Goal: Information Seeking & Learning: Understand process/instructions

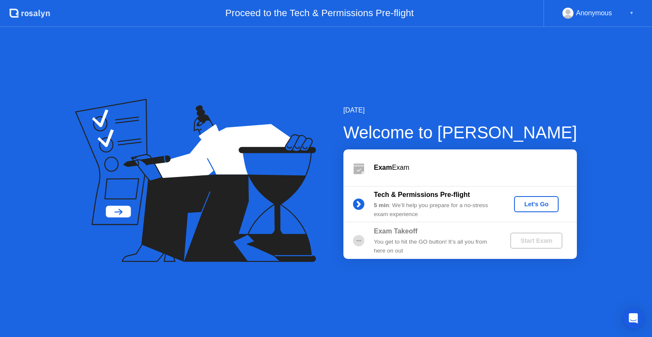
click at [528, 206] on div "Let's Go" at bounding box center [537, 204] width 38 height 7
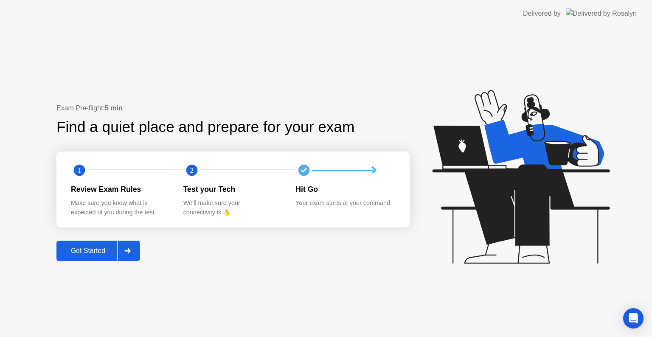
click at [95, 250] on div "Get Started" at bounding box center [88, 251] width 58 height 8
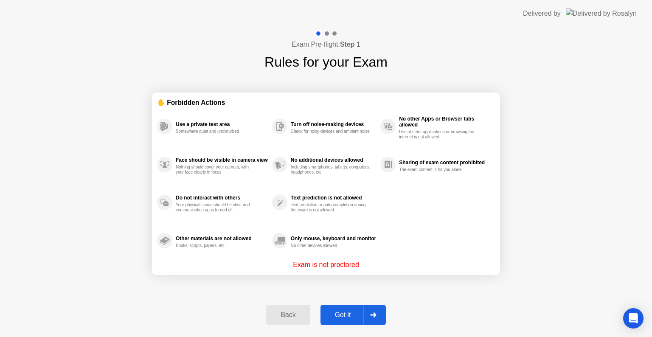
click at [343, 311] on div "Got it" at bounding box center [343, 315] width 40 height 8
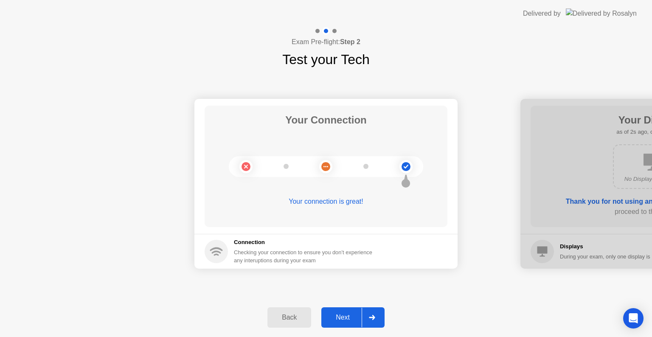
click at [344, 315] on div "Next" at bounding box center [343, 318] width 38 height 8
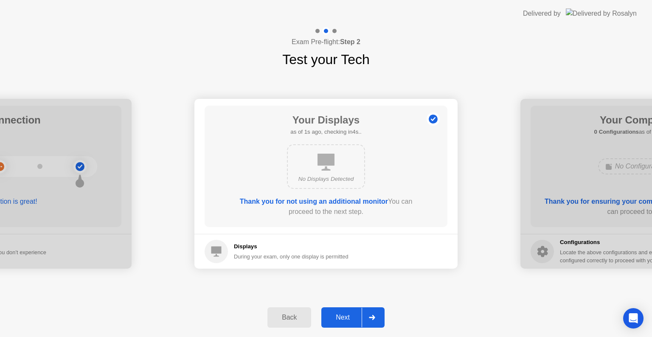
click at [343, 321] on div "Next" at bounding box center [343, 318] width 38 height 8
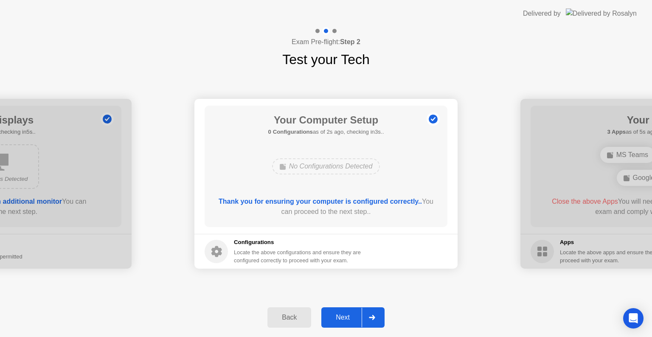
click at [342, 314] on div "Next" at bounding box center [343, 318] width 38 height 8
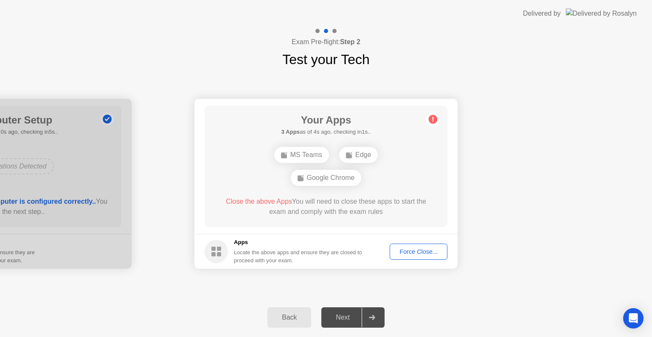
click at [419, 253] on div "Force Close..." at bounding box center [419, 251] width 52 height 7
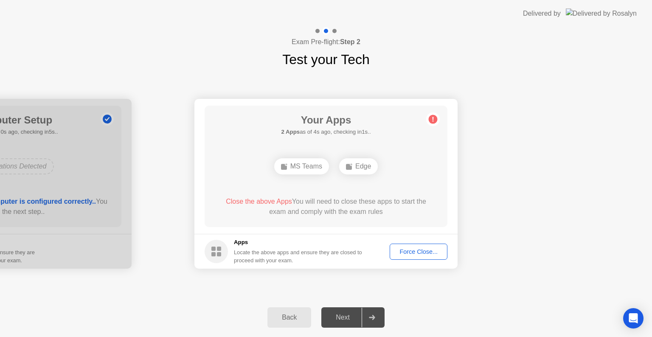
click at [413, 251] on div "Force Close..." at bounding box center [419, 251] width 52 height 7
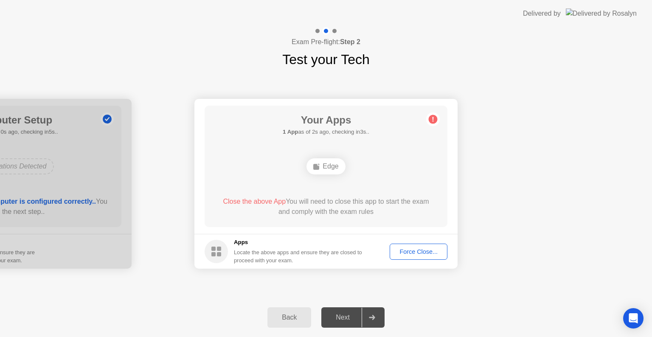
click at [411, 248] on div "Force Close..." at bounding box center [419, 251] width 52 height 7
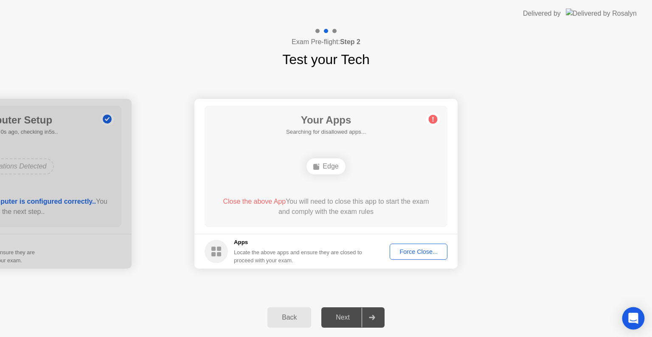
click at [631, 322] on icon "Open Intercom Messenger" at bounding box center [633, 318] width 11 height 11
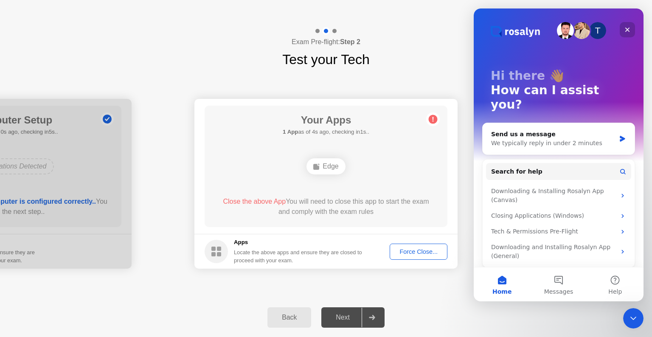
click at [628, 27] on icon "Close" at bounding box center [627, 29] width 7 height 7
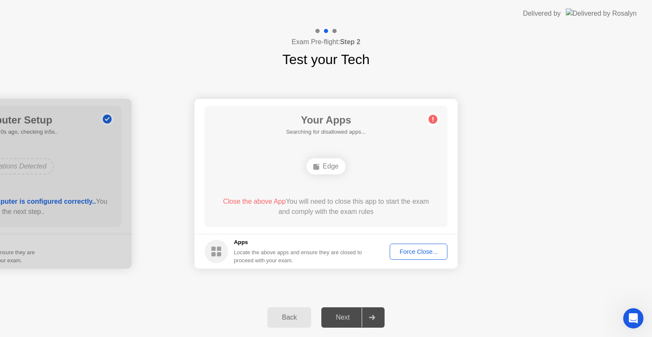
click at [429, 248] on div "Force Close..." at bounding box center [419, 251] width 52 height 7
